Goal: Information Seeking & Learning: Learn about a topic

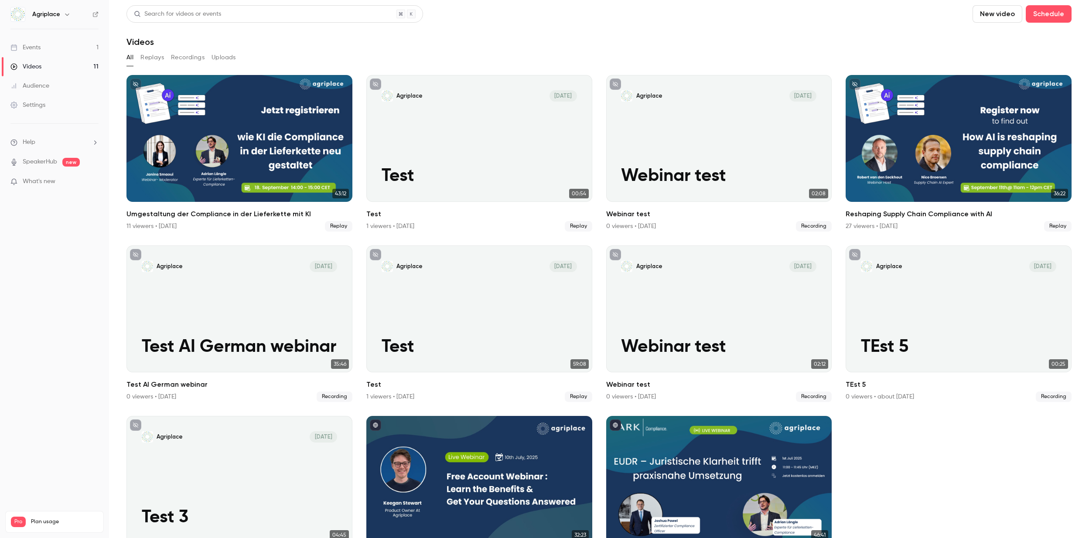
click at [44, 49] on link "Events 1" at bounding box center [54, 47] width 109 height 19
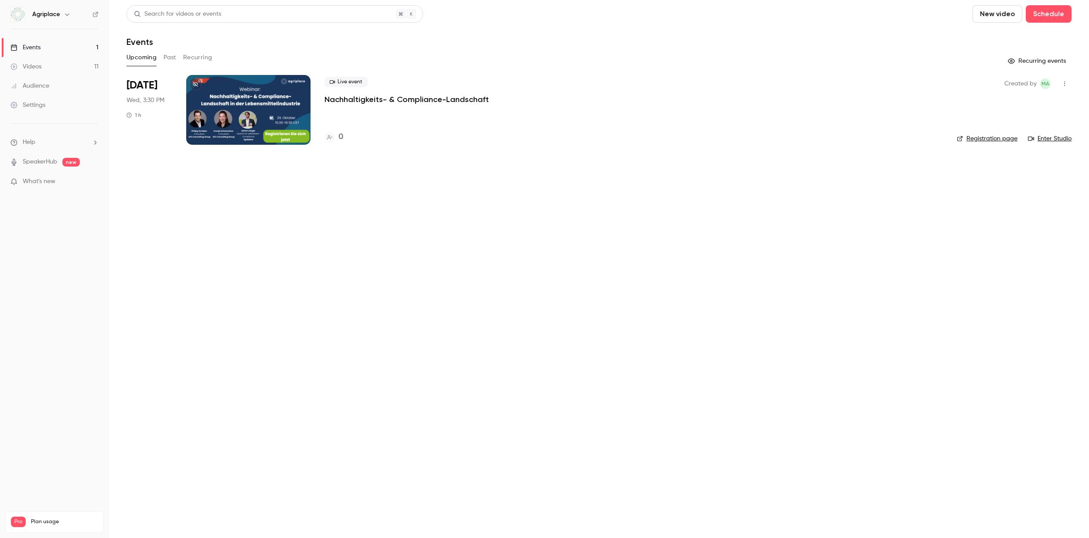
click at [166, 61] on button "Past" at bounding box center [169, 58] width 13 height 14
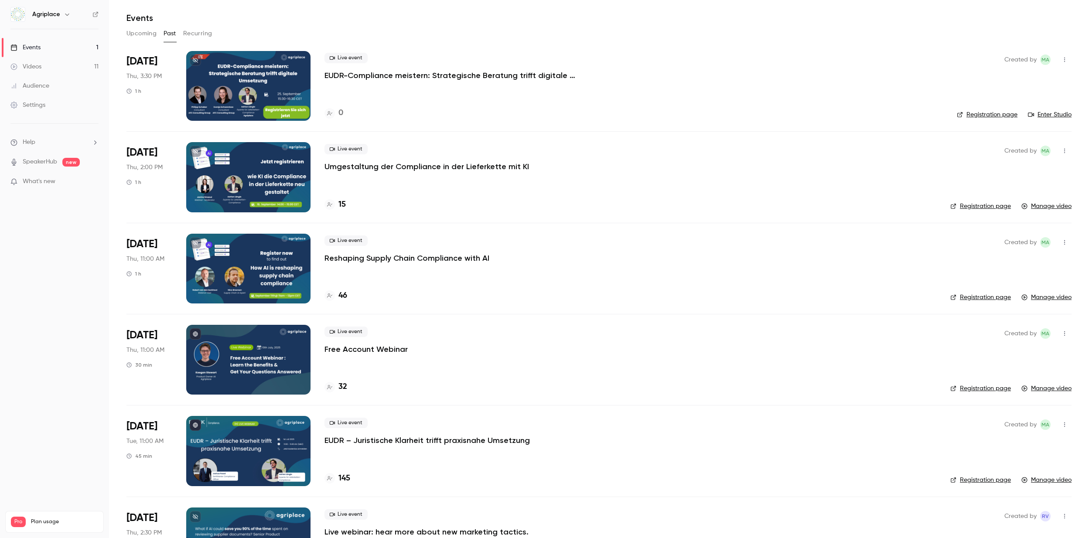
scroll to position [23, 0]
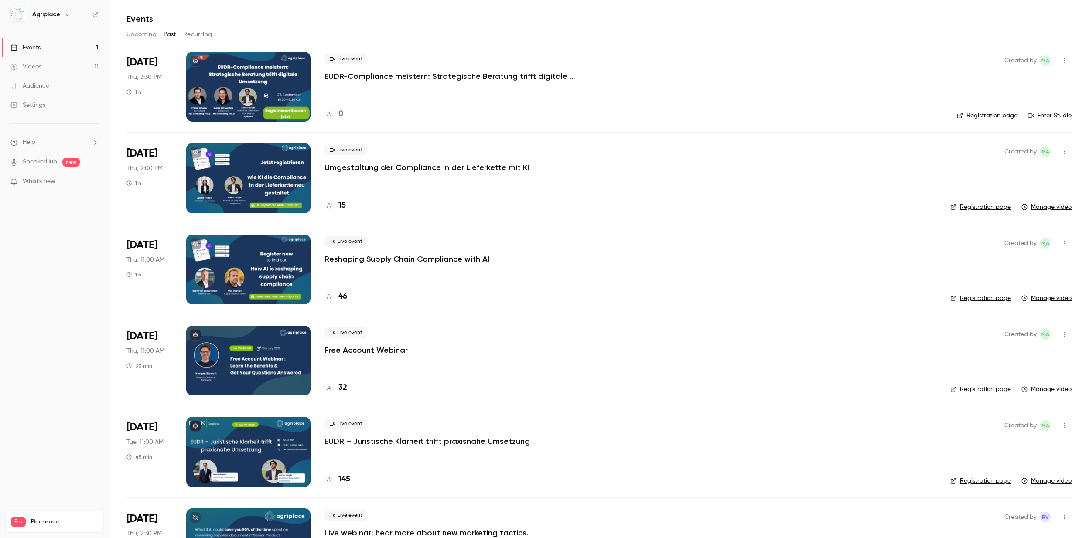
click at [330, 167] on p "Umgestaltung der Compliance in der Lieferkette mit KI" at bounding box center [426, 167] width 204 height 10
